Goal: Register for event/course

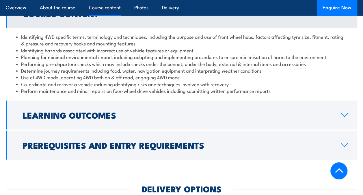
scroll to position [550, 0]
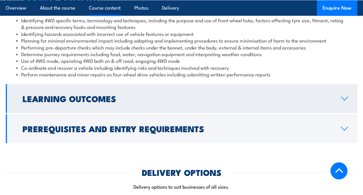
click at [340, 96] on link "Learning Outcomes" at bounding box center [181, 98] width 351 height 29
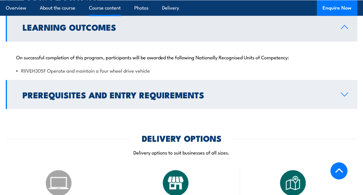
click at [339, 96] on link "Prerequisites and Entry Requirements" at bounding box center [181, 94] width 351 height 29
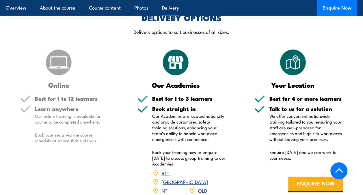
scroll to position [733, 0]
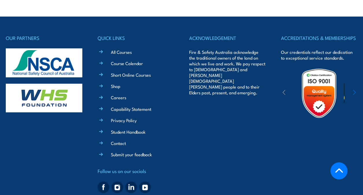
scroll to position [1334, 0]
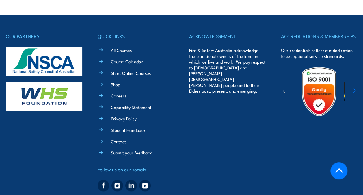
click at [134, 58] on link "Course Calendar" at bounding box center [127, 61] width 32 height 6
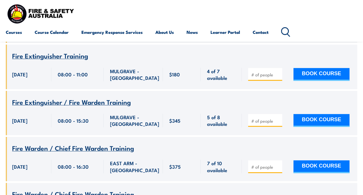
scroll to position [3437, 0]
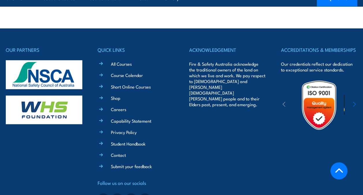
scroll to position [1334, 0]
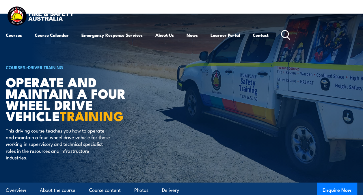
click at [214, 9] on div "Courses Course Calendar Emergency Response Services Services Overview Emergency…" at bounding box center [181, 23] width 351 height 37
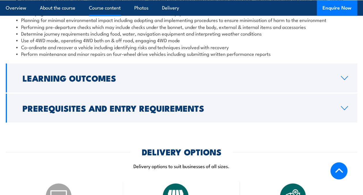
scroll to position [575, 0]
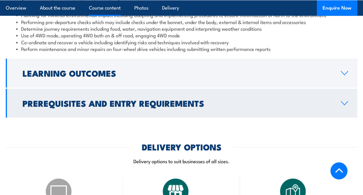
click at [343, 91] on link "Prerequisites and Entry Requirements" at bounding box center [181, 103] width 351 height 29
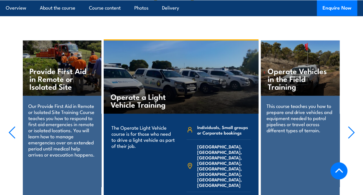
scroll to position [941, 0]
